Goal: Task Accomplishment & Management: Complete application form

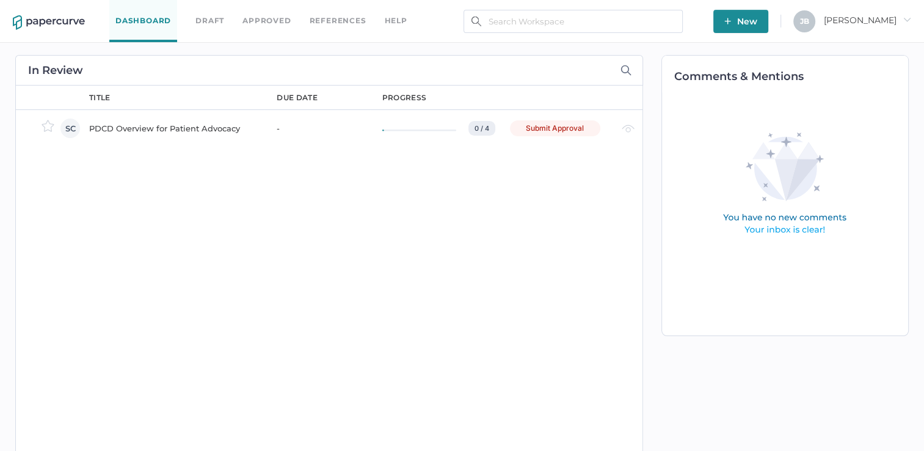
click at [171, 123] on div "PDCD Overview for Patient Advocacy" at bounding box center [175, 128] width 173 height 15
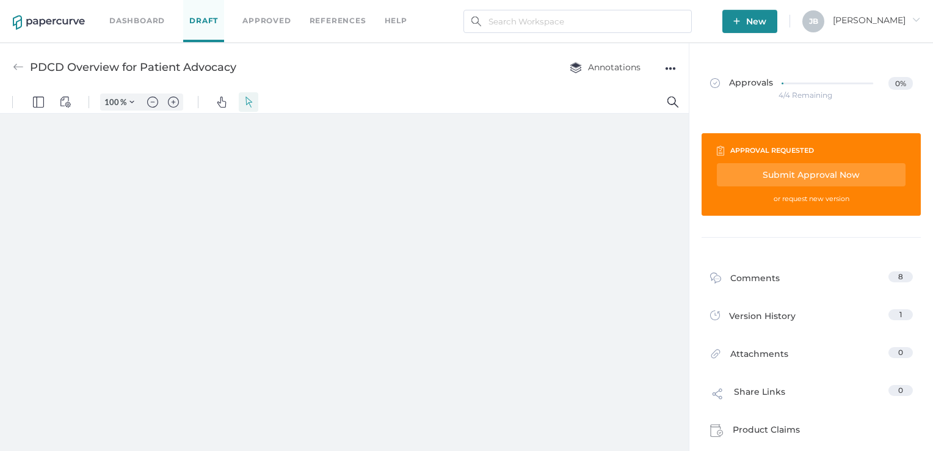
type input "86"
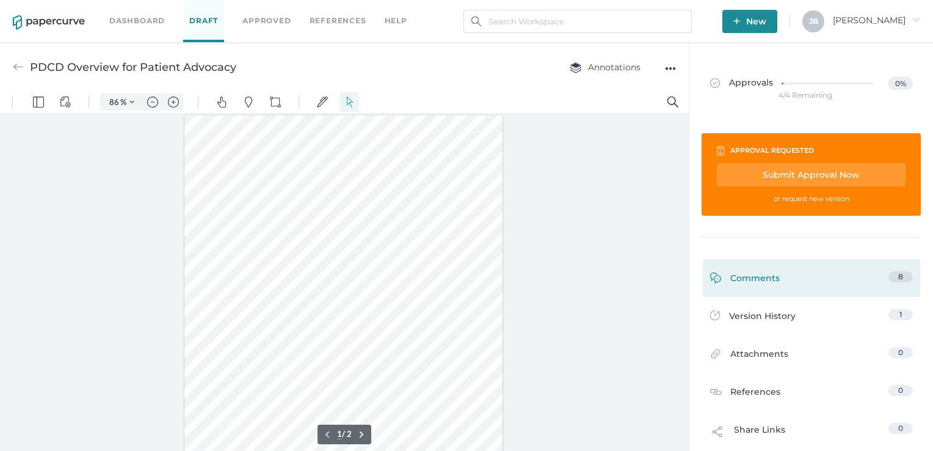
click at [770, 280] on div "Comments" at bounding box center [745, 280] width 70 height 19
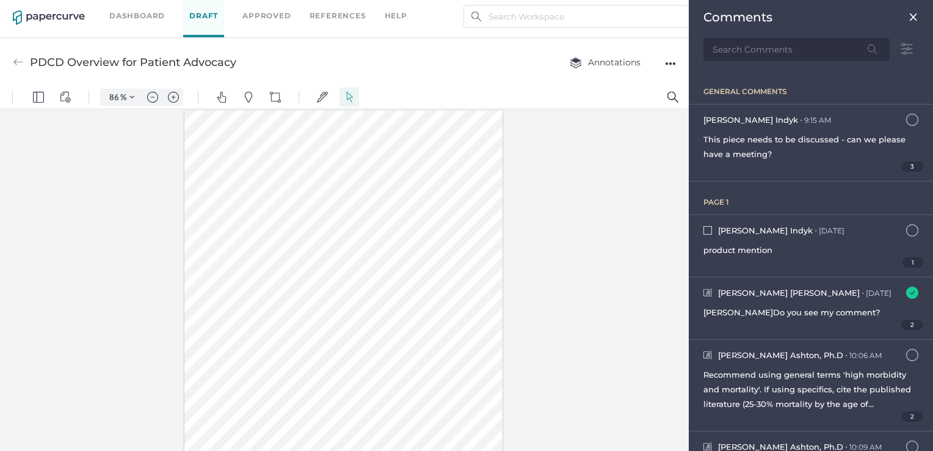
click at [439, 134] on div at bounding box center [343, 317] width 319 height 412
click at [252, 93] on img "Pins" at bounding box center [248, 97] width 11 height 11
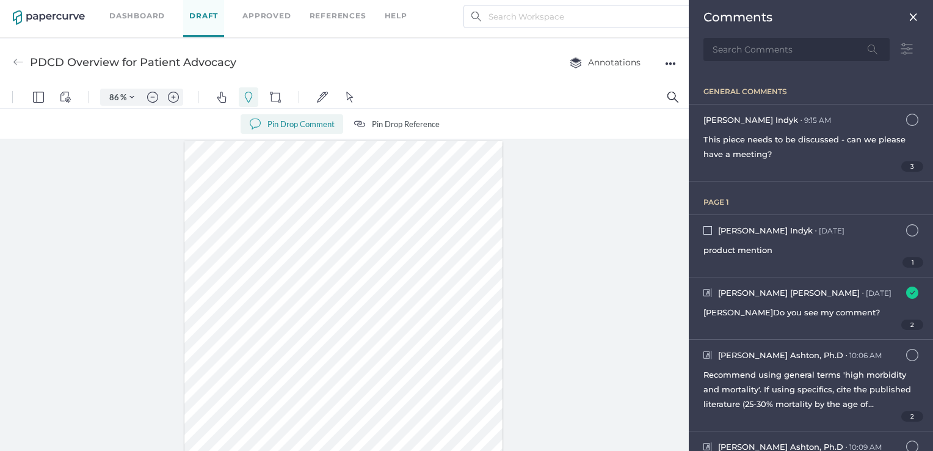
drag, startPoint x: 413, startPoint y: 170, endPoint x: 432, endPoint y: 186, distance: 25.2
click at [432, 186] on div at bounding box center [343, 347] width 319 height 412
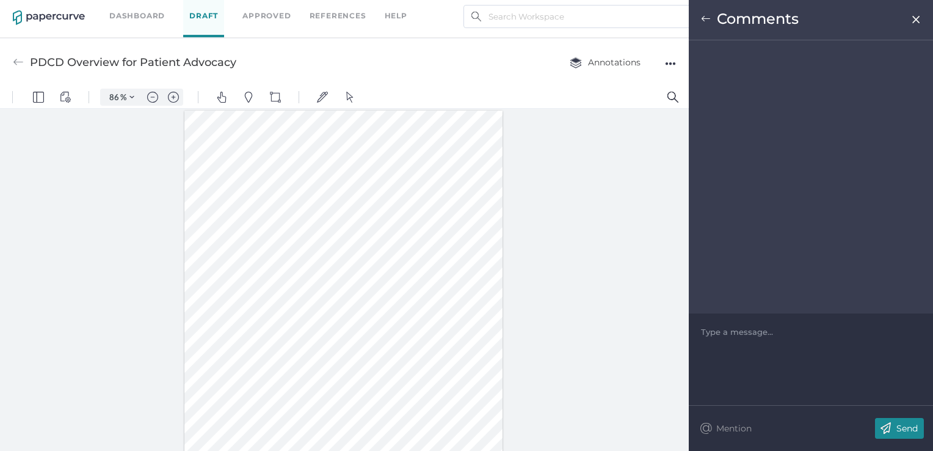
click at [728, 324] on div "Type a message..." at bounding box center [811, 331] width 220 height 37
click at [738, 341] on div "Type a message..." at bounding box center [811, 331] width 220 height 37
click at [780, 332] on div at bounding box center [811, 332] width 219 height 12
click at [883, 426] on img at bounding box center [885, 428] width 21 height 21
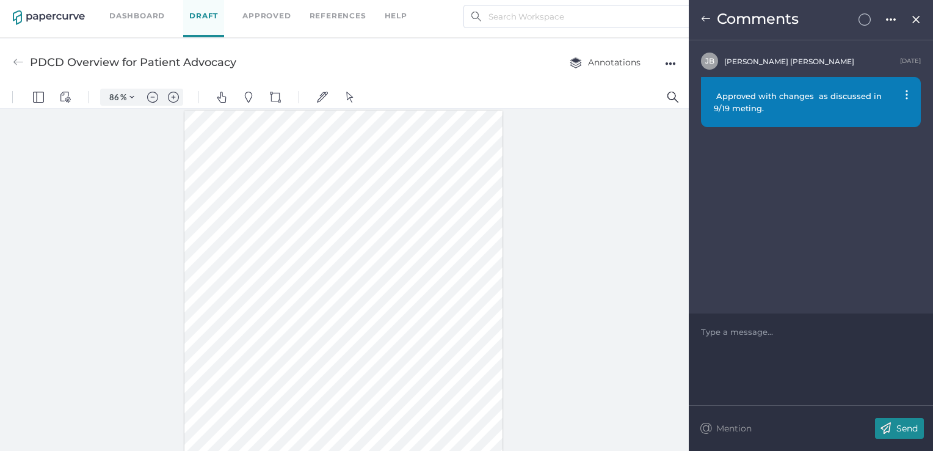
click at [914, 23] on img at bounding box center [916, 20] width 10 height 10
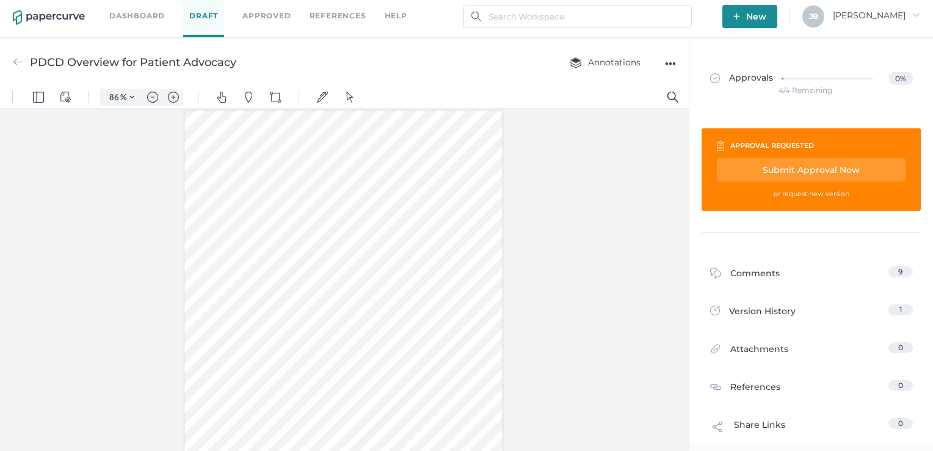
click at [825, 167] on div "Submit Approval Now" at bounding box center [811, 169] width 189 height 23
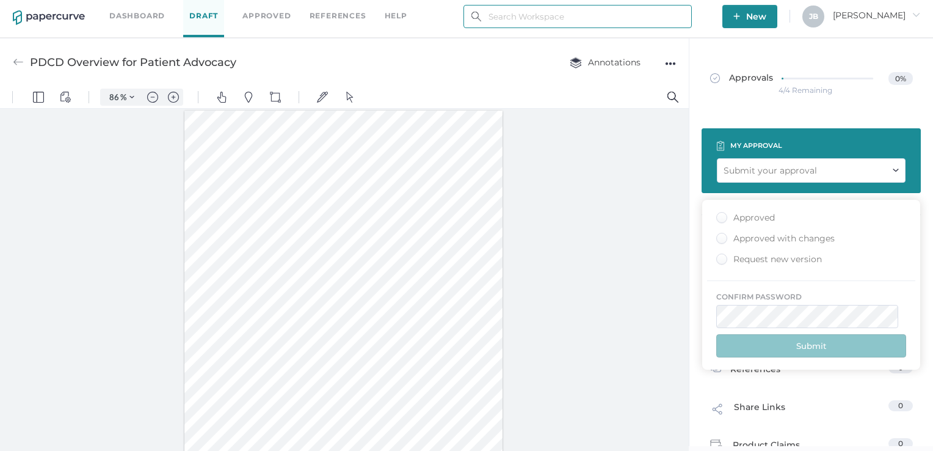
type input "julie.brideau@opusregulatory.com"
click at [721, 235] on div "Approved with changes" at bounding box center [775, 239] width 118 height 12
click at [719, 235] on input "Approved with changes" at bounding box center [719, 235] width 0 height 0
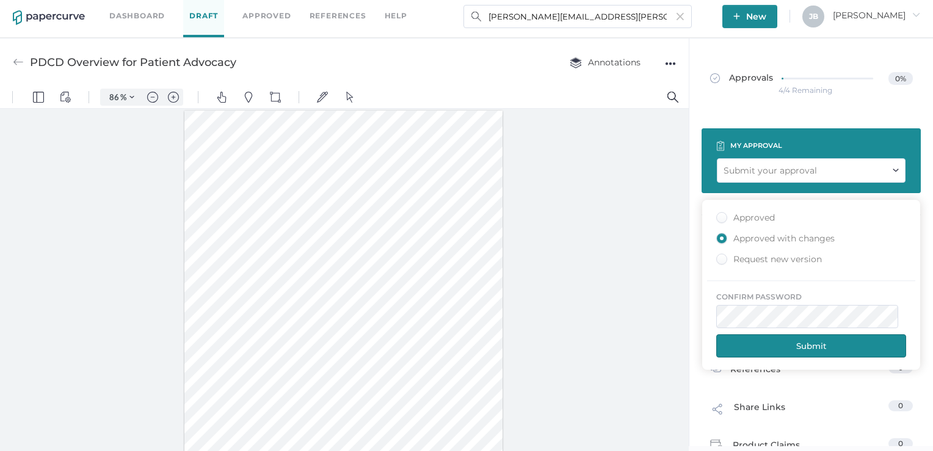
click at [798, 348] on button "Submit" at bounding box center [811, 345] width 190 height 23
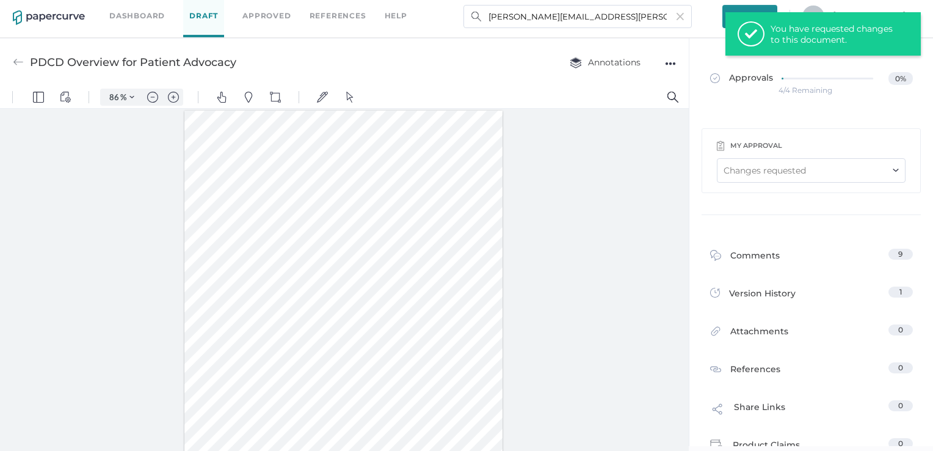
click at [134, 11] on link "Dashboard" at bounding box center [137, 15] width 56 height 13
